Goal: Task Accomplishment & Management: Manage account settings

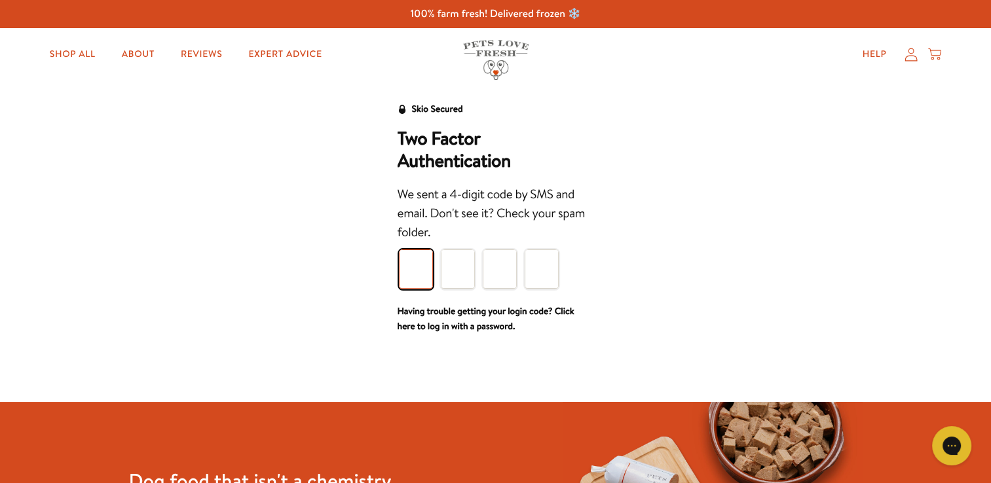
click at [414, 269] on input "Please enter your pin code" at bounding box center [416, 269] width 34 height 39
type input "8"
type input "5"
type input "2"
type input "0"
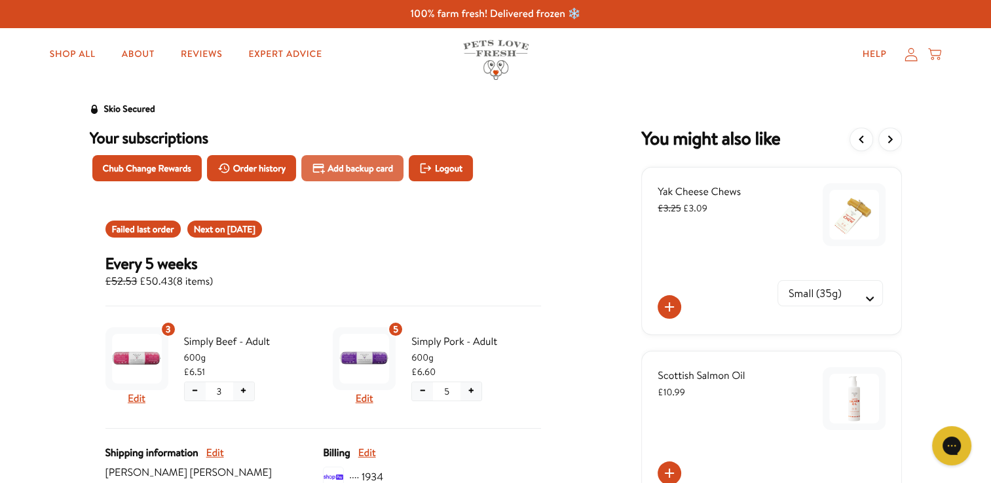
click at [357, 169] on span "Add backup card" at bounding box center [359, 168] width 65 height 14
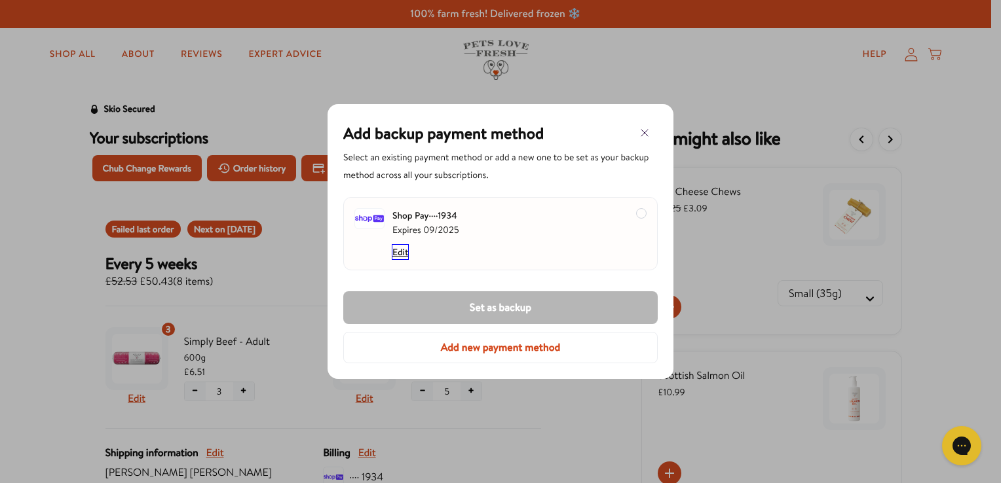
click at [400, 249] on button "Edit" at bounding box center [400, 252] width 16 height 14
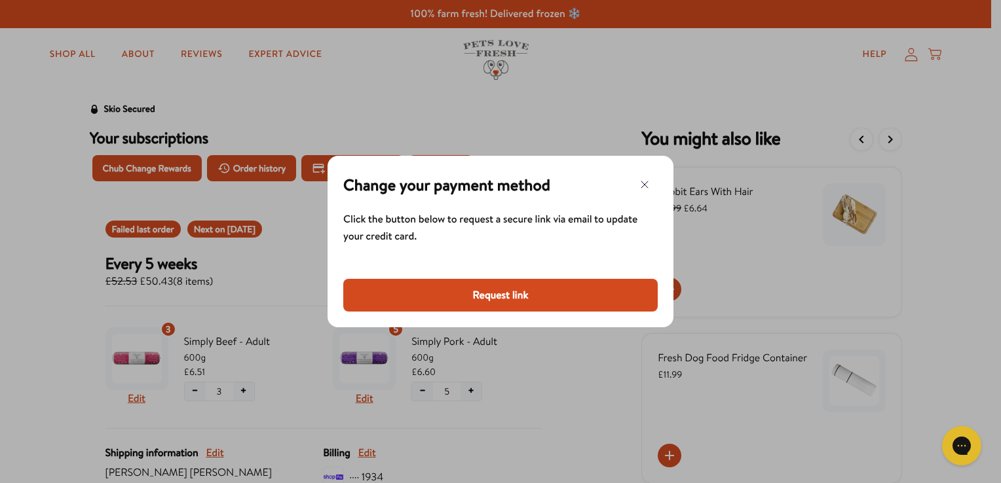
click at [497, 302] on button "Request link" at bounding box center [500, 295] width 314 height 33
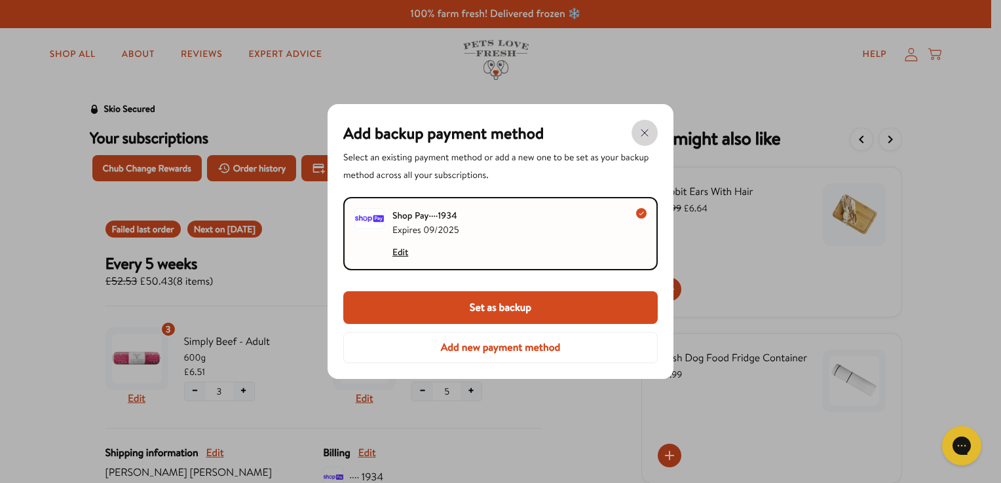
click at [644, 129] on icon "button" at bounding box center [645, 133] width 16 height 16
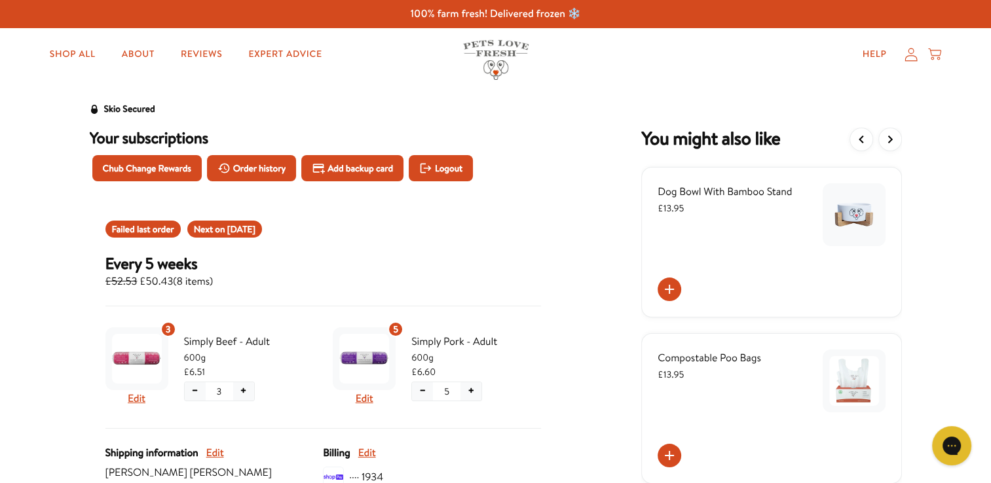
click at [914, 54] on icon at bounding box center [910, 55] width 13 height 14
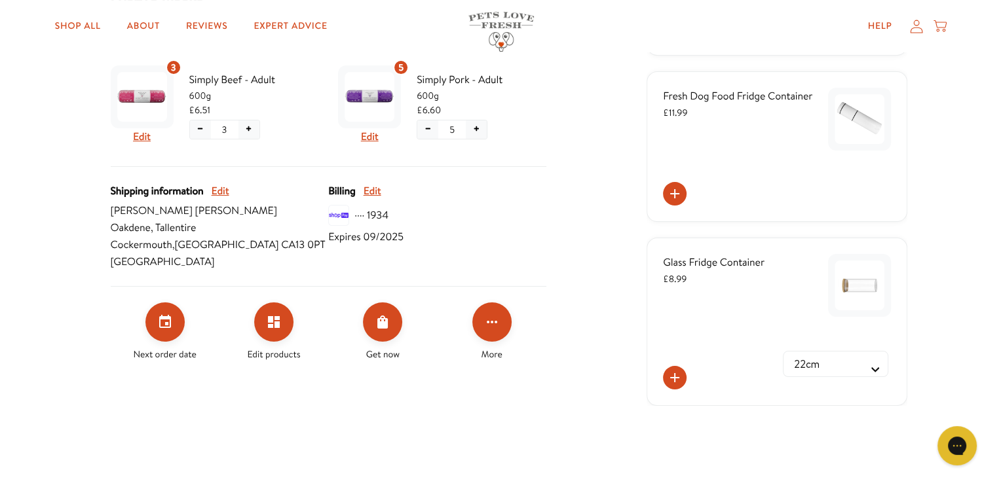
scroll to position [287, 0]
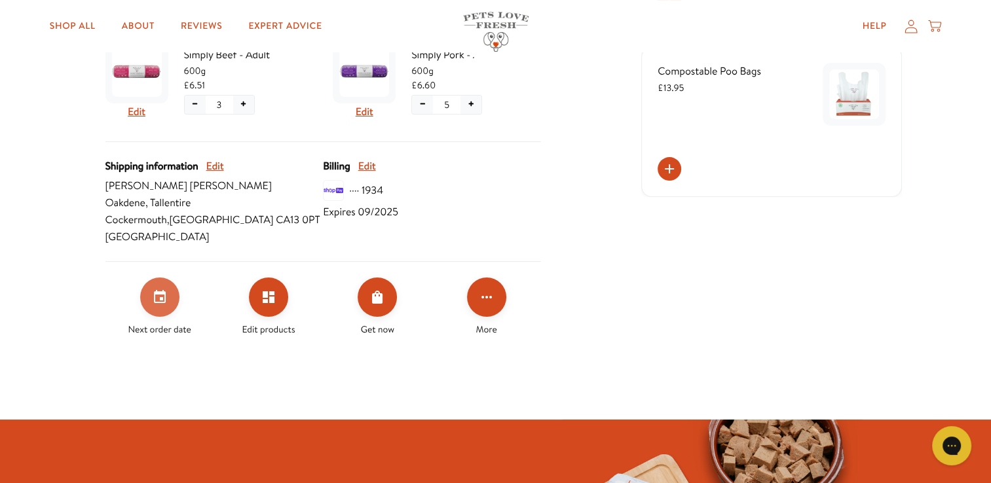
click at [163, 294] on icon "Set your next order date" at bounding box center [160, 296] width 12 height 13
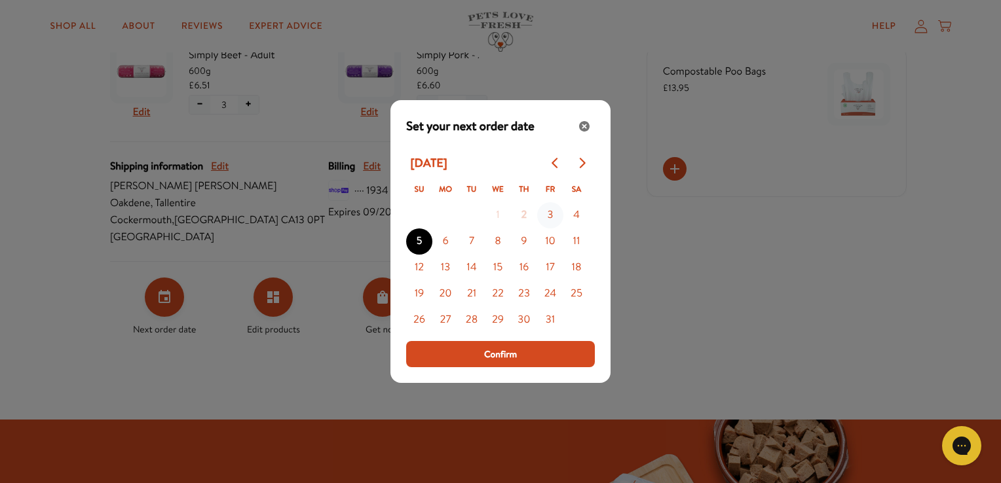
click at [553, 213] on button "3" at bounding box center [550, 215] width 26 height 26
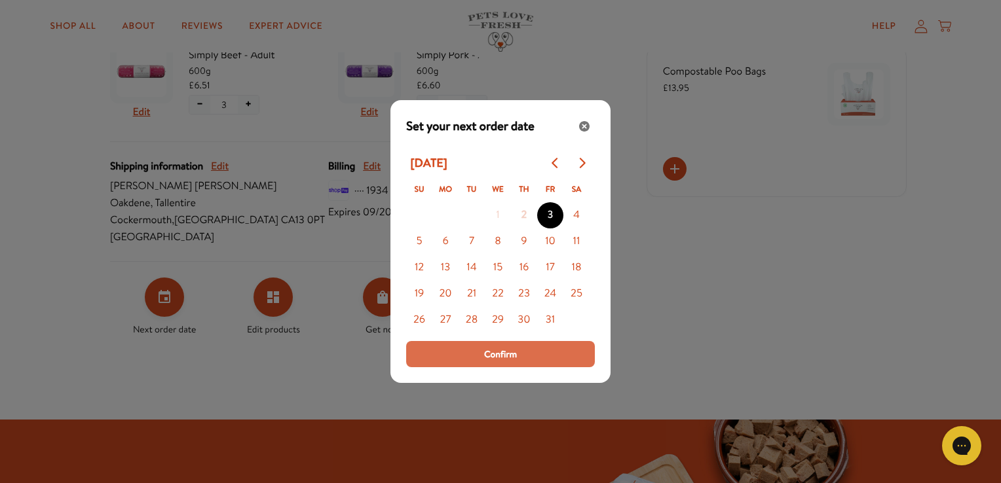
click at [502, 352] on span "Confirm" at bounding box center [500, 354] width 33 height 14
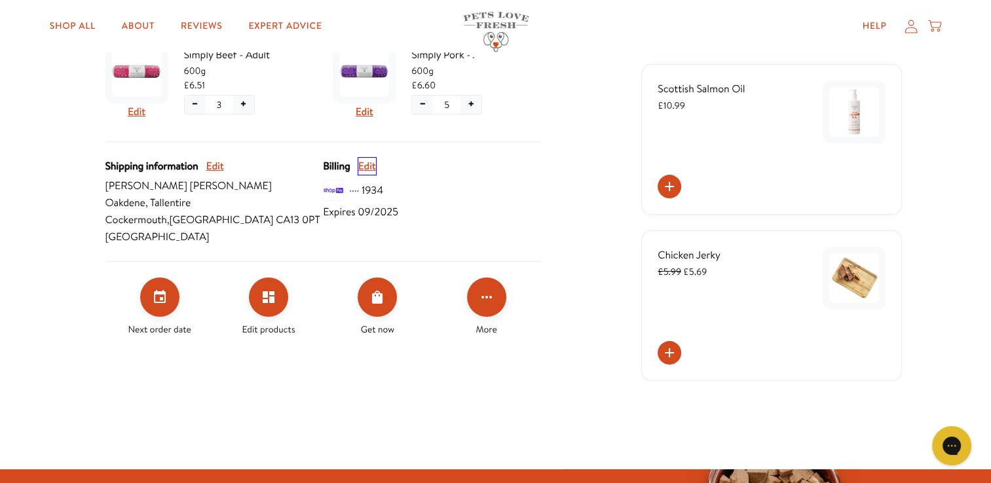
click at [364, 168] on button "Edit" at bounding box center [367, 166] width 18 height 17
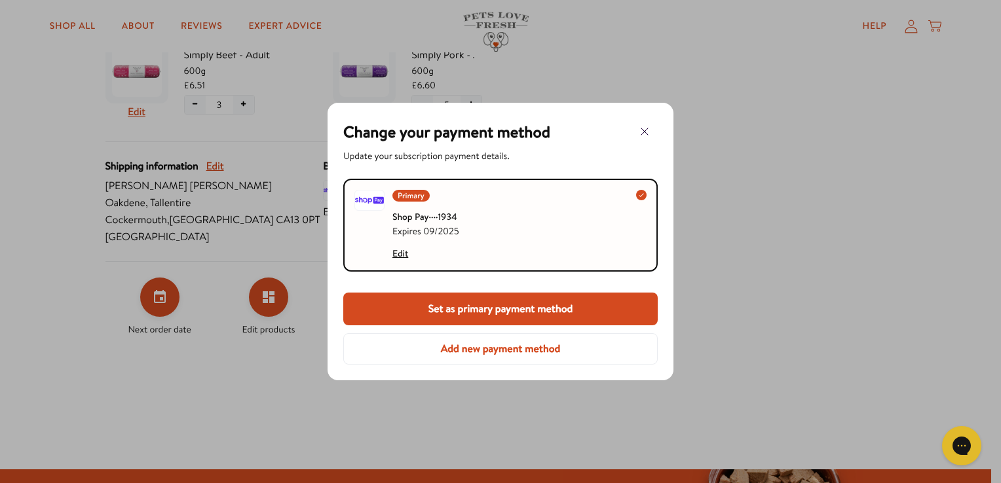
click at [510, 355] on button "Add new payment method" at bounding box center [500, 348] width 314 height 31
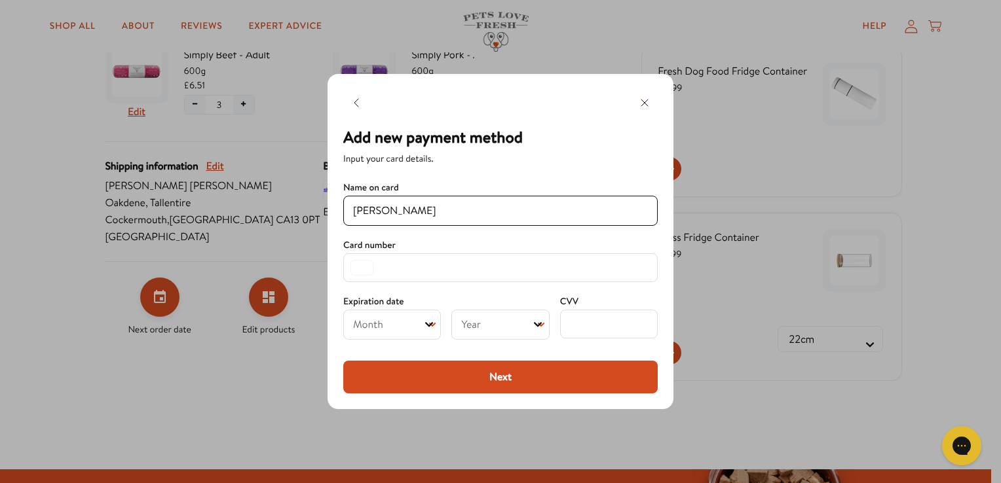
type input "Miss Nicola A Martin"
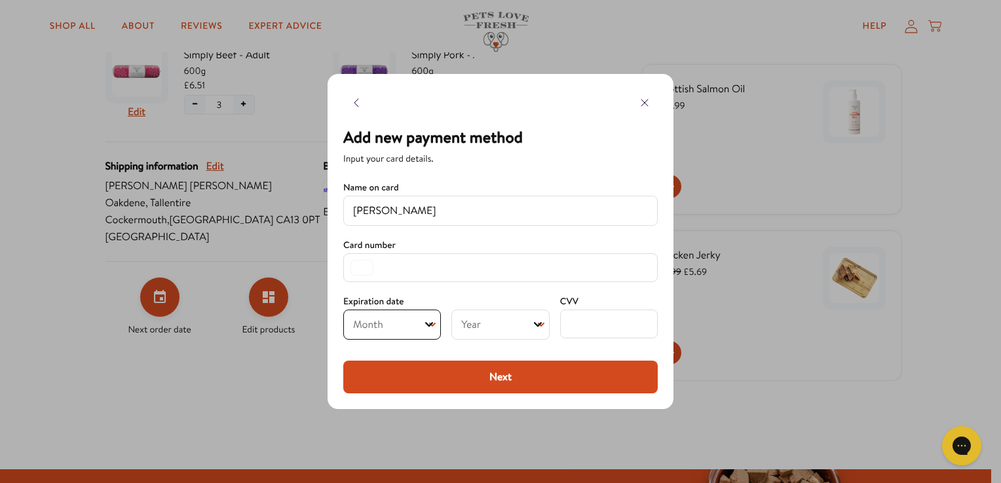
click at [419, 329] on select "Month 01 02 03 04 05 06 07 08 09 10 11 12" at bounding box center [392, 325] width 98 height 30
select select "09"
click at [343, 310] on select "Month 01 02 03 04 05 06 07 08 09 10 11 12" at bounding box center [392, 325] width 98 height 30
click at [530, 327] on select "Year 2025 2026 2027 2028 2029 2030 2031 2032 2033 2034 2035 2036 2037 2038 2039…" at bounding box center [500, 325] width 98 height 30
select select "2029"
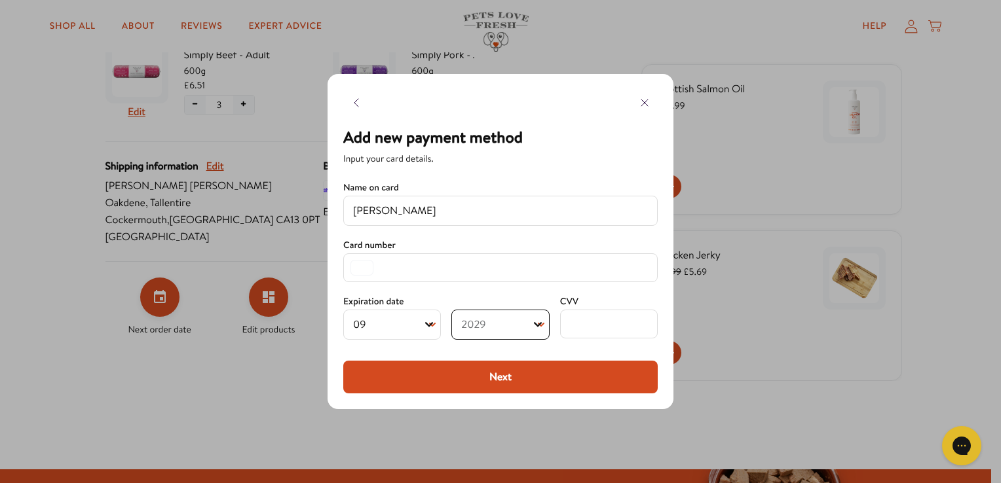
click at [451, 310] on select "Year 2025 2026 2027 2028 2029 2030 2031 2032 2033 2034 2035 2036 2037 2038 2039…" at bounding box center [500, 325] width 98 height 30
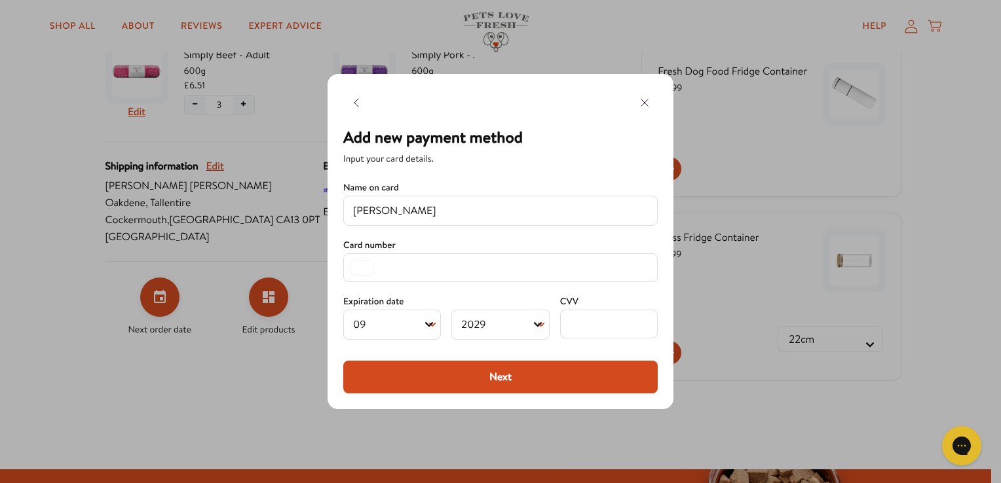
click at [517, 378] on button "Next" at bounding box center [500, 377] width 314 height 33
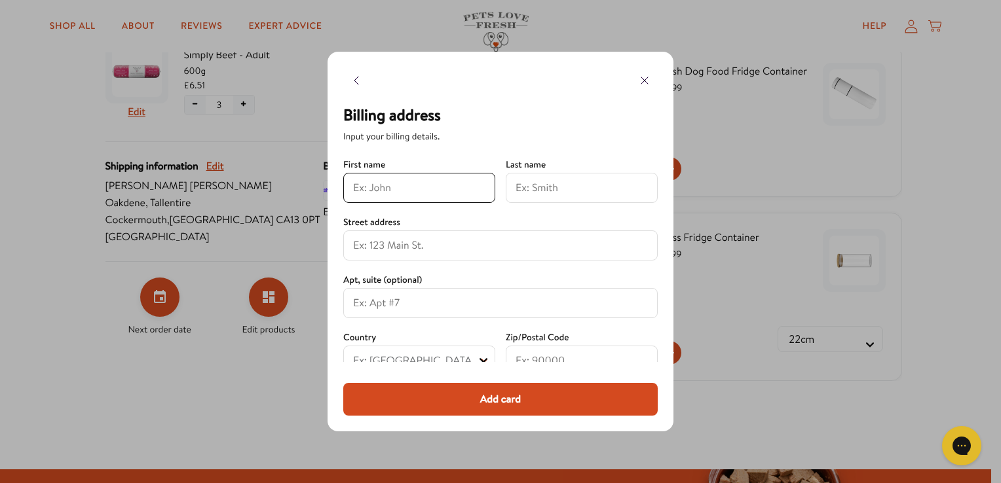
click at [422, 195] on input at bounding box center [419, 188] width 132 height 16
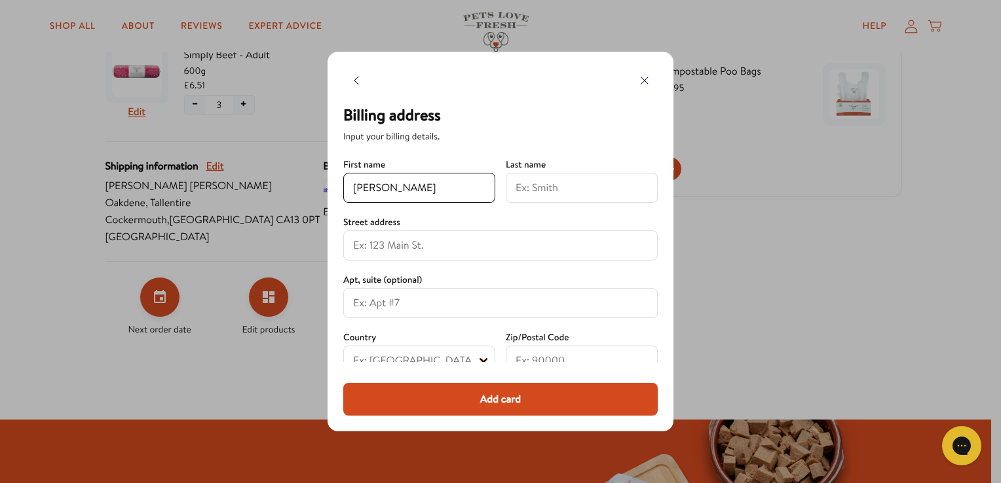
type input "Nicola"
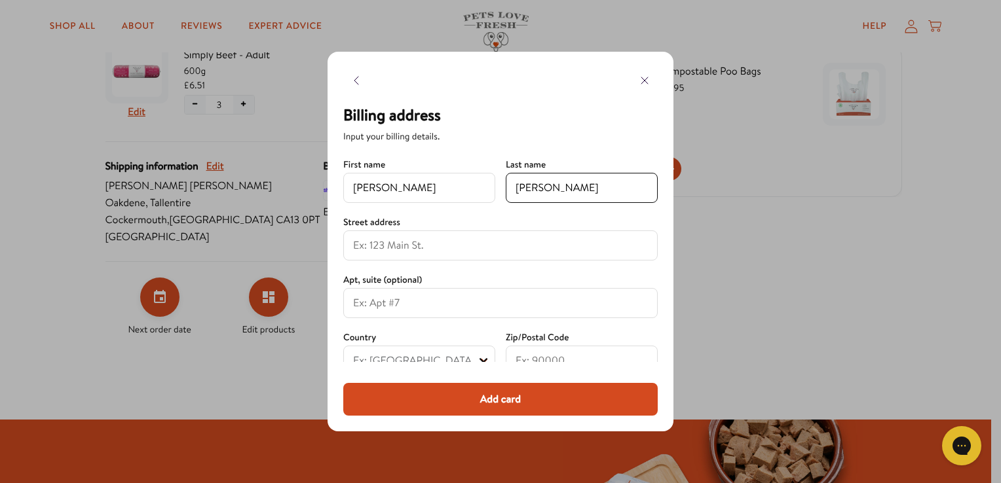
type input "Martin"
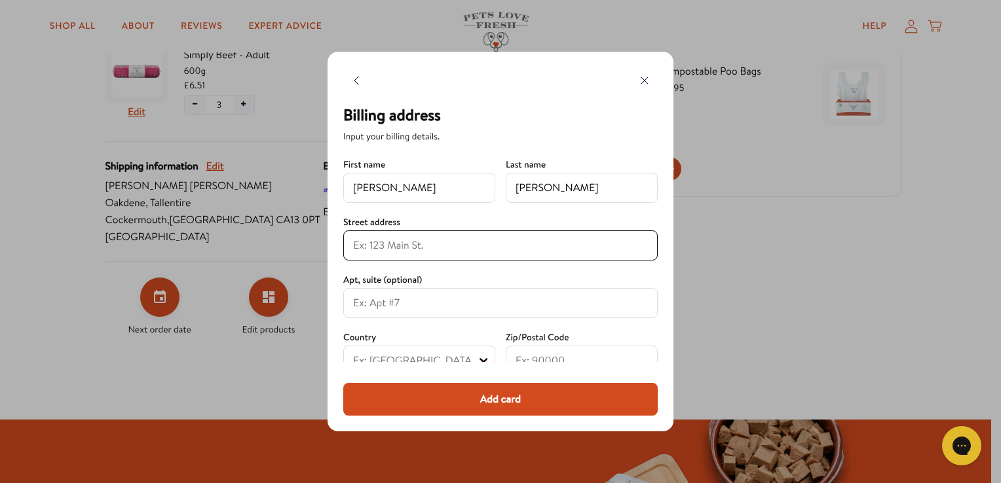
click at [385, 240] on input at bounding box center [500, 246] width 295 height 16
type input "Oakdene, Tallentire, Cockermouth, CA13 0PT"
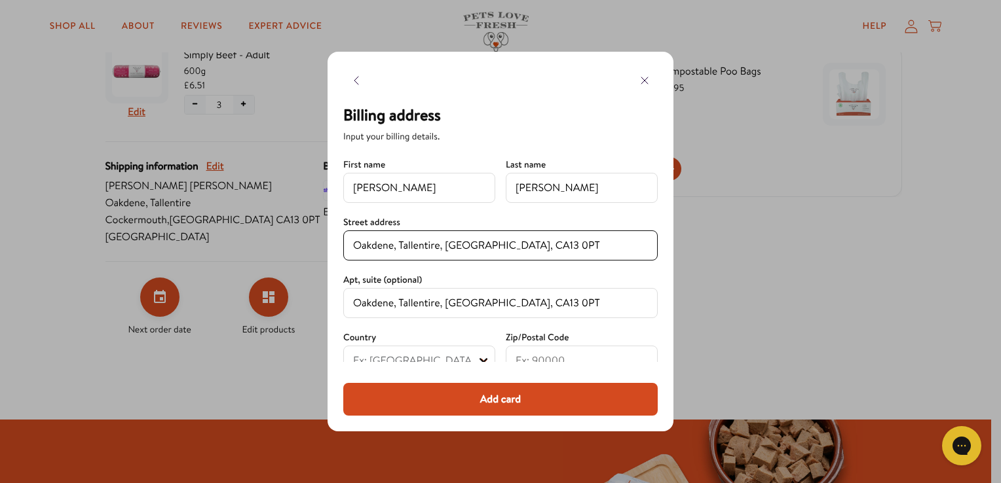
select select "United Kingdom"
type input "CA13 0PT"
type input "Cockermouth"
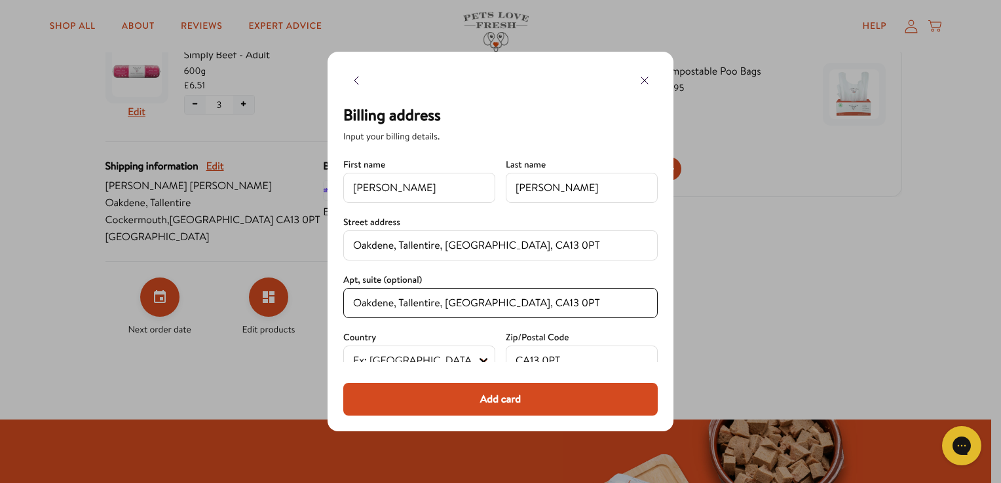
click at [579, 308] on input "Oakdene, Tallentire, Cockermouth, CA13 0PT" at bounding box center [500, 303] width 295 height 16
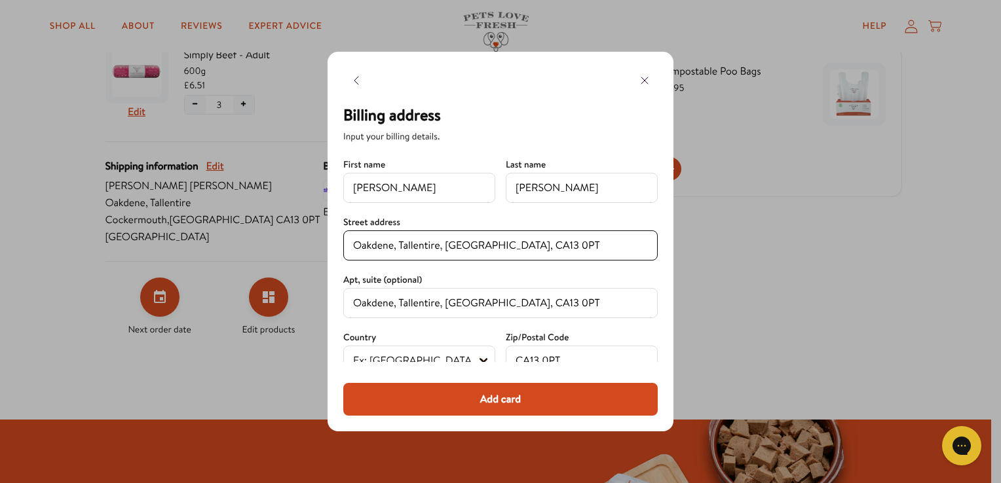
click at [584, 247] on input "Oakdene, Tallentire, Cockermouth, CA13 0PT" at bounding box center [500, 246] width 295 height 16
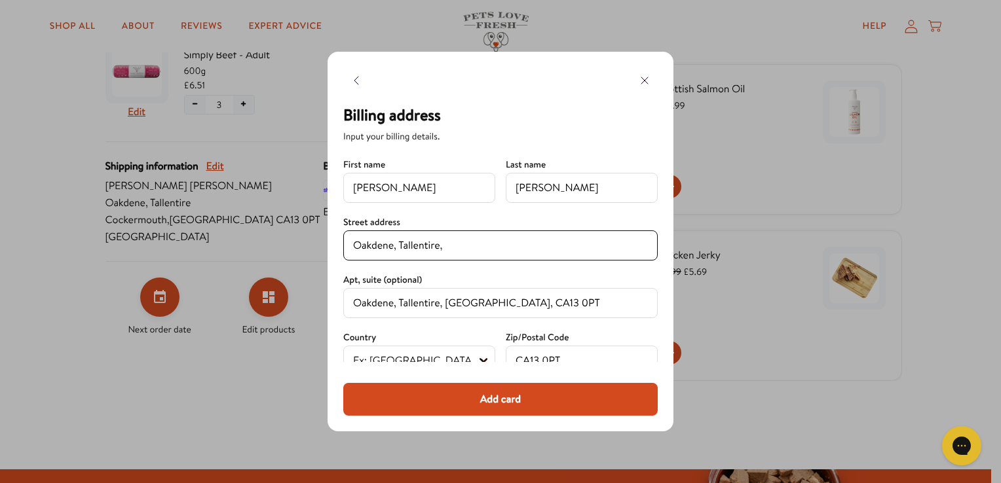
type input "Oakdene, Tallentire,"
click at [602, 206] on div "First name Nicola Last name Martin Street address Oakdene, Tallentire, Apt, sui…" at bounding box center [500, 295] width 314 height 278
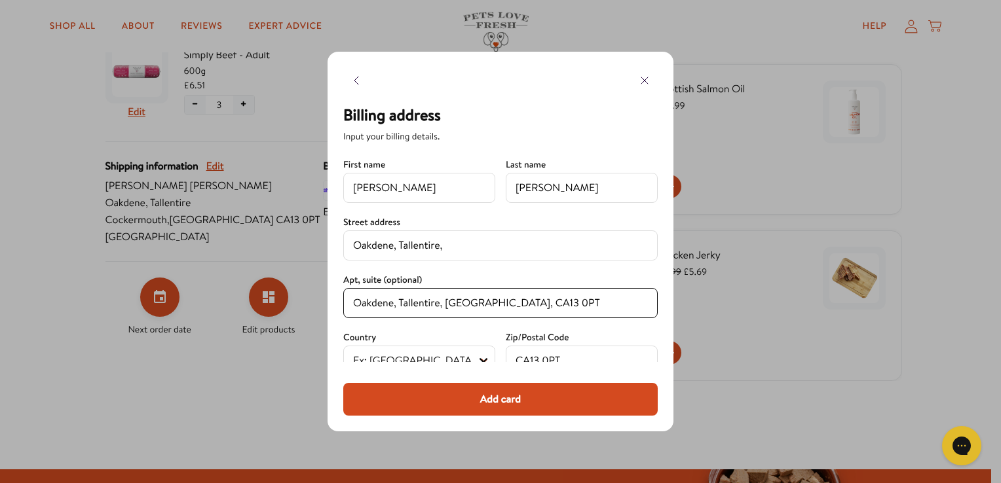
click at [604, 308] on input "Oakdene, Tallentire, Cockermouth, CA13 0PT" at bounding box center [500, 303] width 295 height 16
type input "O"
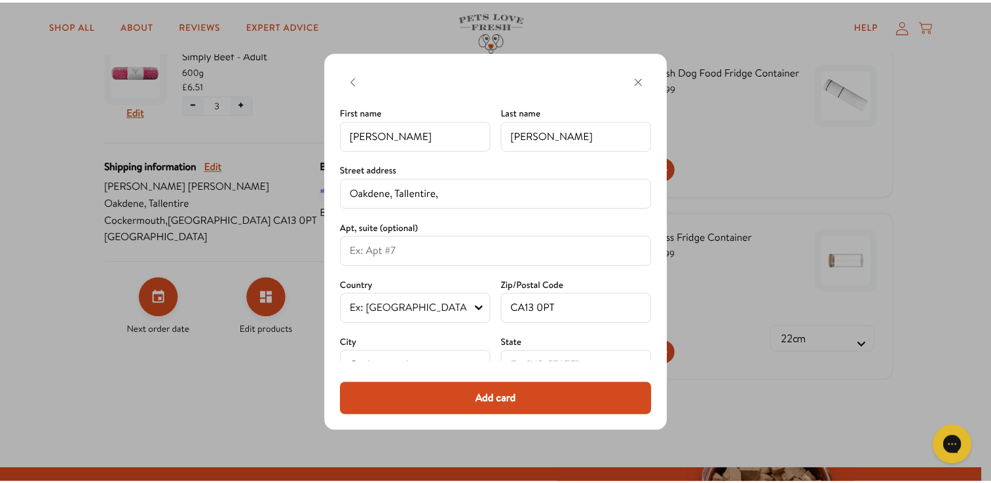
scroll to position [71, 0]
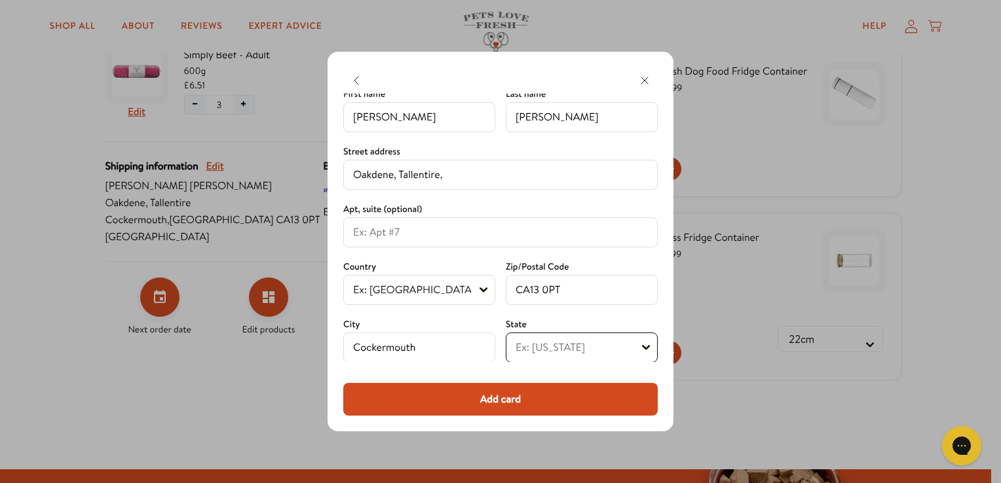
click at [582, 346] on select "Ex: California British Forces England Northern Ireland Scotland Wales" at bounding box center [582, 348] width 152 height 30
select select "England"
click at [506, 333] on select "Ex: California British Forces England Northern Ireland Scotland Wales" at bounding box center [582, 348] width 152 height 30
click at [508, 399] on button "Add card" at bounding box center [500, 399] width 314 height 33
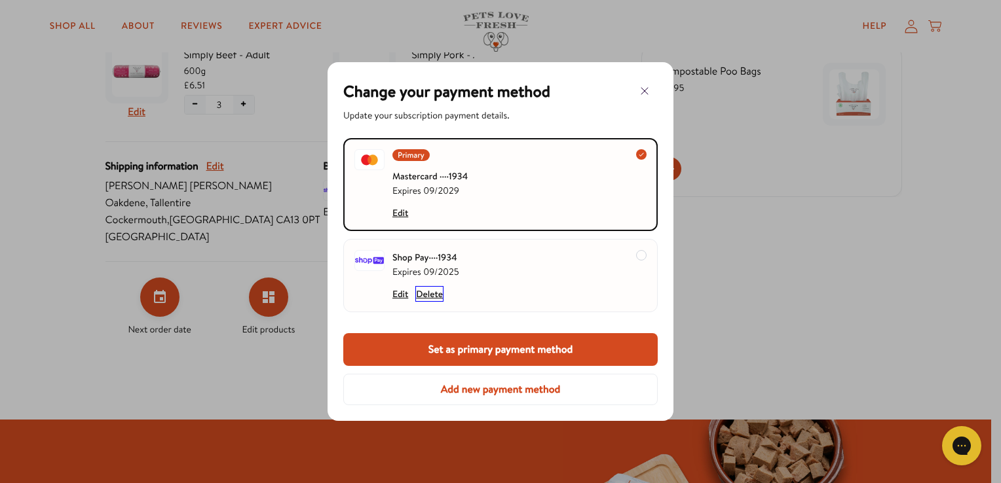
click at [430, 295] on button "Delete" at bounding box center [429, 294] width 27 height 14
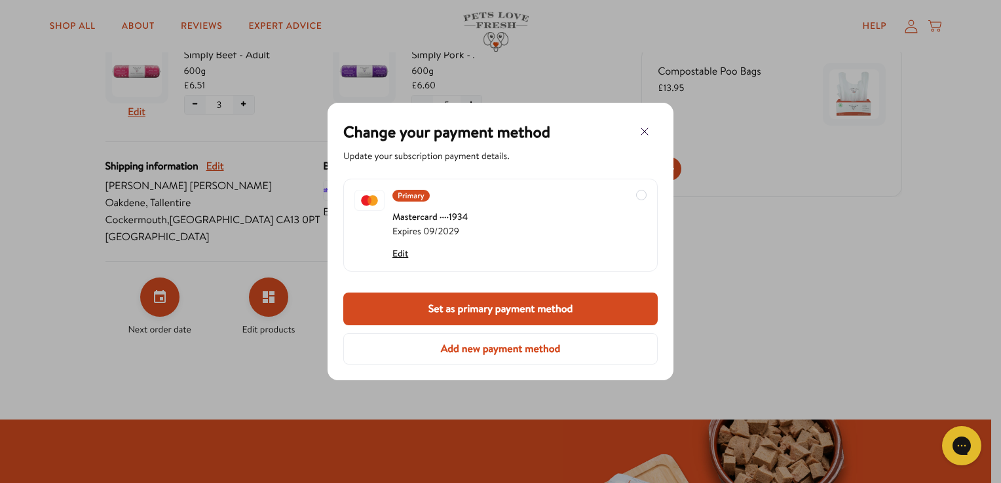
click at [503, 309] on button "Set as primary payment method" at bounding box center [500, 309] width 314 height 33
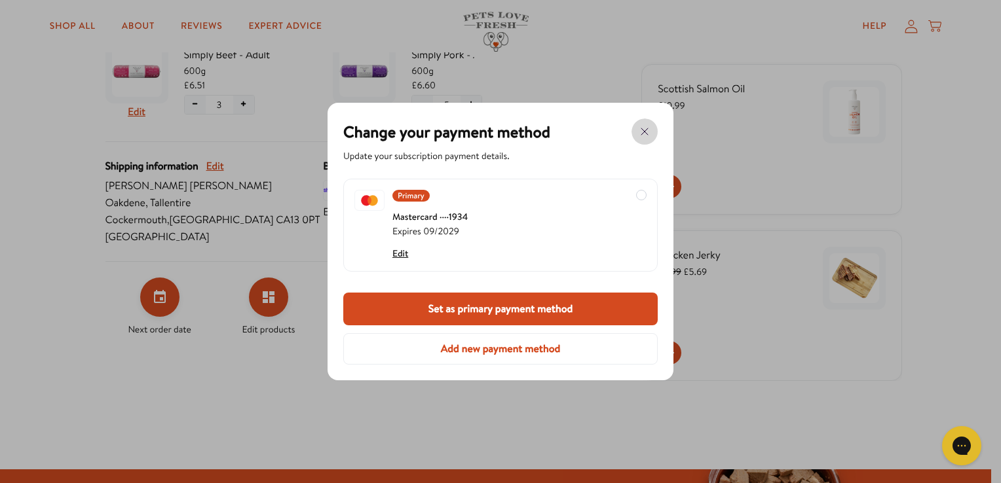
click at [642, 131] on icon "button" at bounding box center [645, 132] width 16 height 16
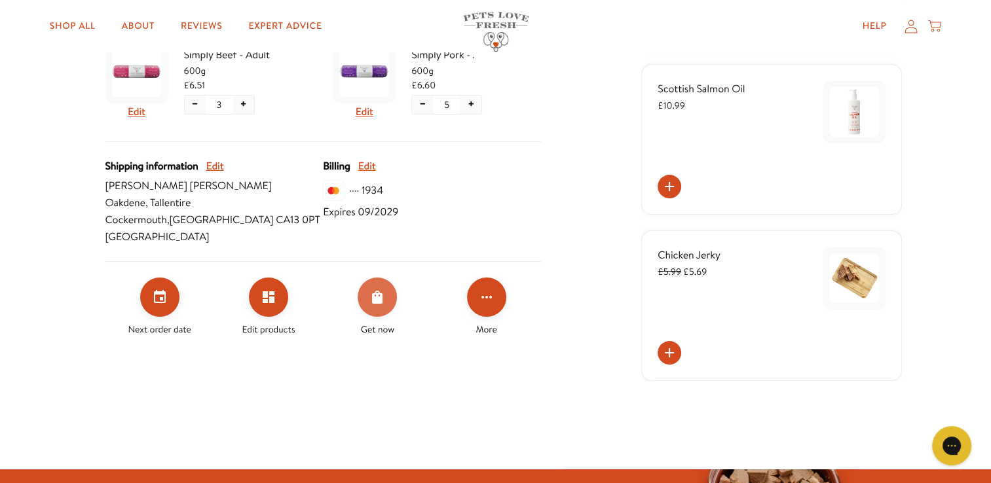
click at [377, 295] on icon "Order Now" at bounding box center [377, 297] width 10 height 13
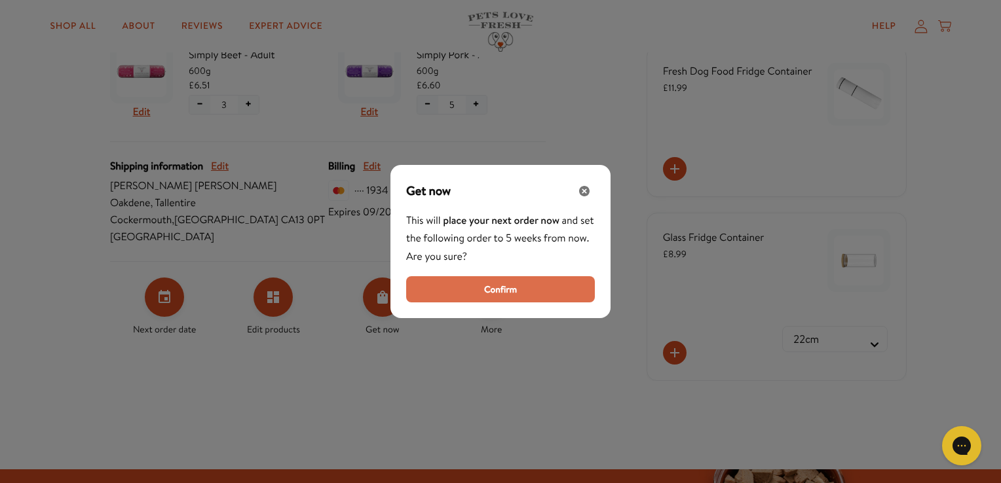
click at [498, 293] on span "Confirm" at bounding box center [500, 289] width 33 height 14
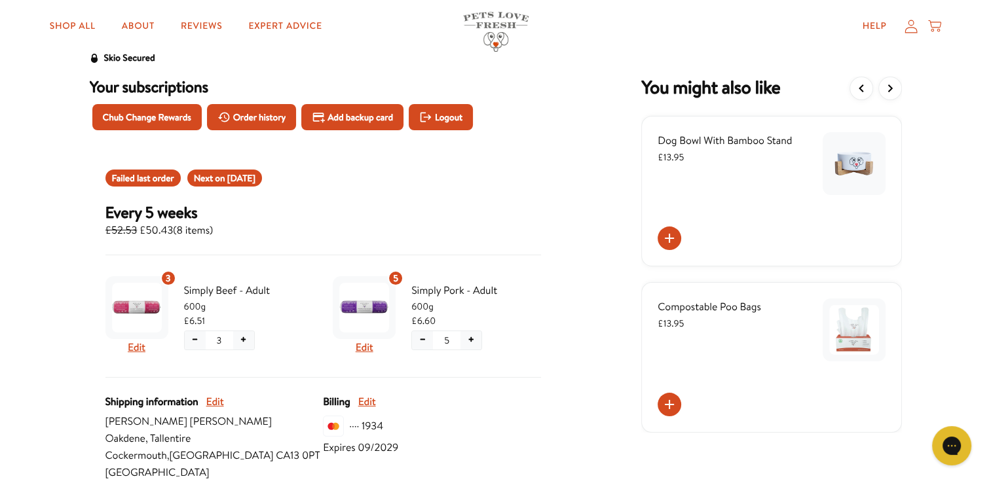
scroll to position [0, 0]
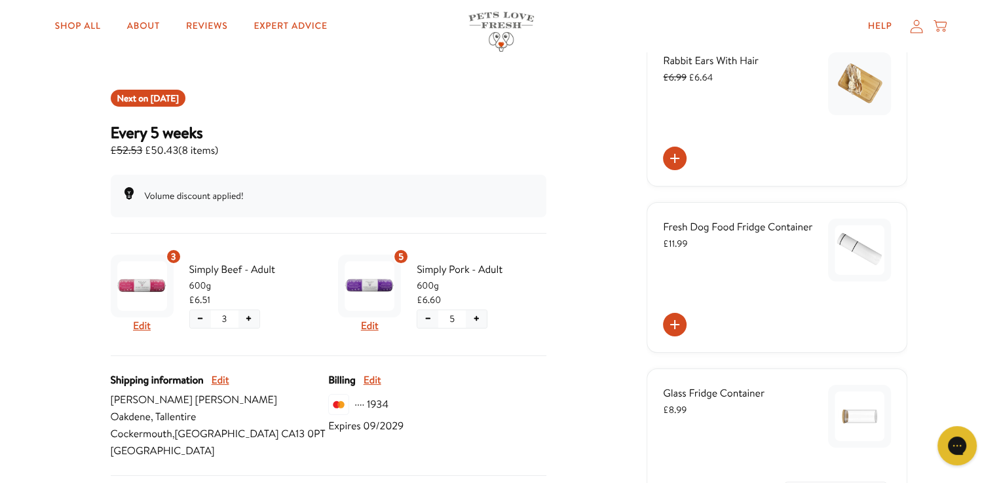
scroll to position [105, 0]
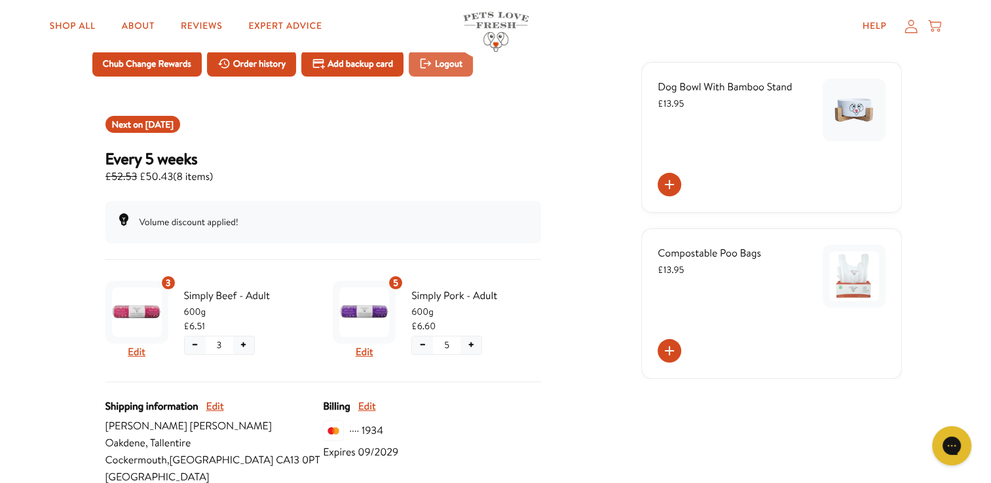
click at [454, 65] on span "Logout" at bounding box center [449, 63] width 28 height 14
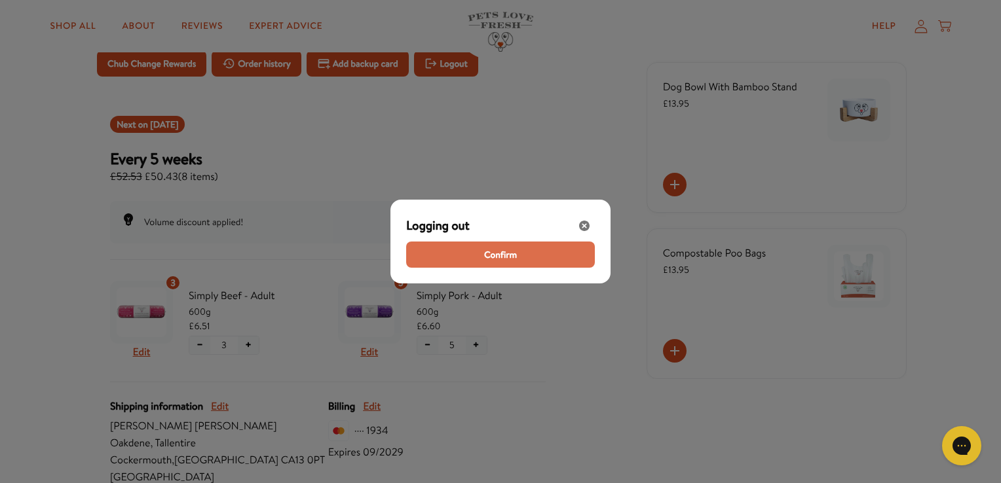
click at [515, 259] on span "Confirm" at bounding box center [500, 255] width 33 height 14
